Goal: Find specific page/section: Find specific page/section

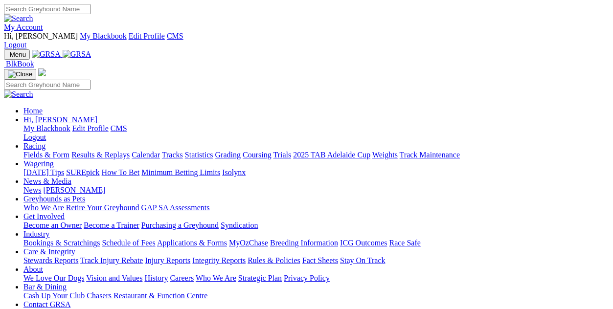
click at [227, 239] on link "Applications & Forms" at bounding box center [192, 243] width 70 height 8
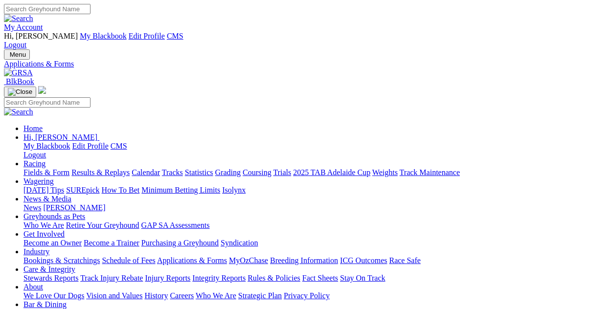
click at [300, 274] on link "Rules & Policies" at bounding box center [273, 278] width 53 height 8
click at [338, 274] on link "Fact Sheets" at bounding box center [320, 278] width 36 height 8
click at [300, 274] on link "Rules & Policies" at bounding box center [273, 278] width 53 height 8
click at [49, 247] on link "Industry" at bounding box center [36, 251] width 26 height 8
click at [71, 195] on link "News & Media" at bounding box center [47, 199] width 48 height 8
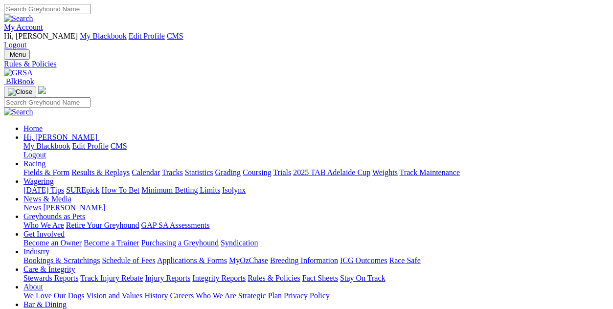
click at [49, 247] on link "Industry" at bounding box center [36, 251] width 26 height 8
click at [227, 256] on link "Applications & Forms" at bounding box center [192, 260] width 70 height 8
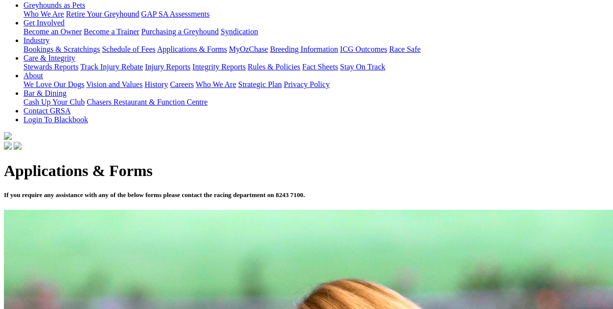
scroll to position [147, 0]
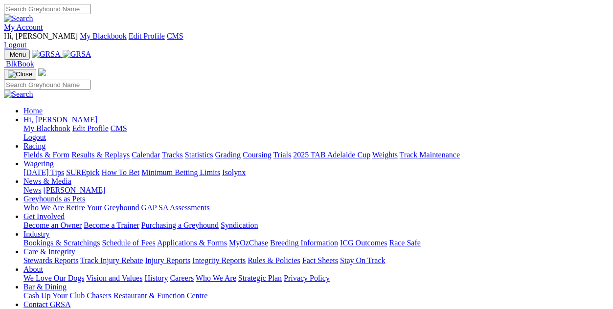
click at [338, 256] on link "Fact Sheets" at bounding box center [320, 260] width 36 height 8
